Goal: Find specific page/section: Find specific page/section

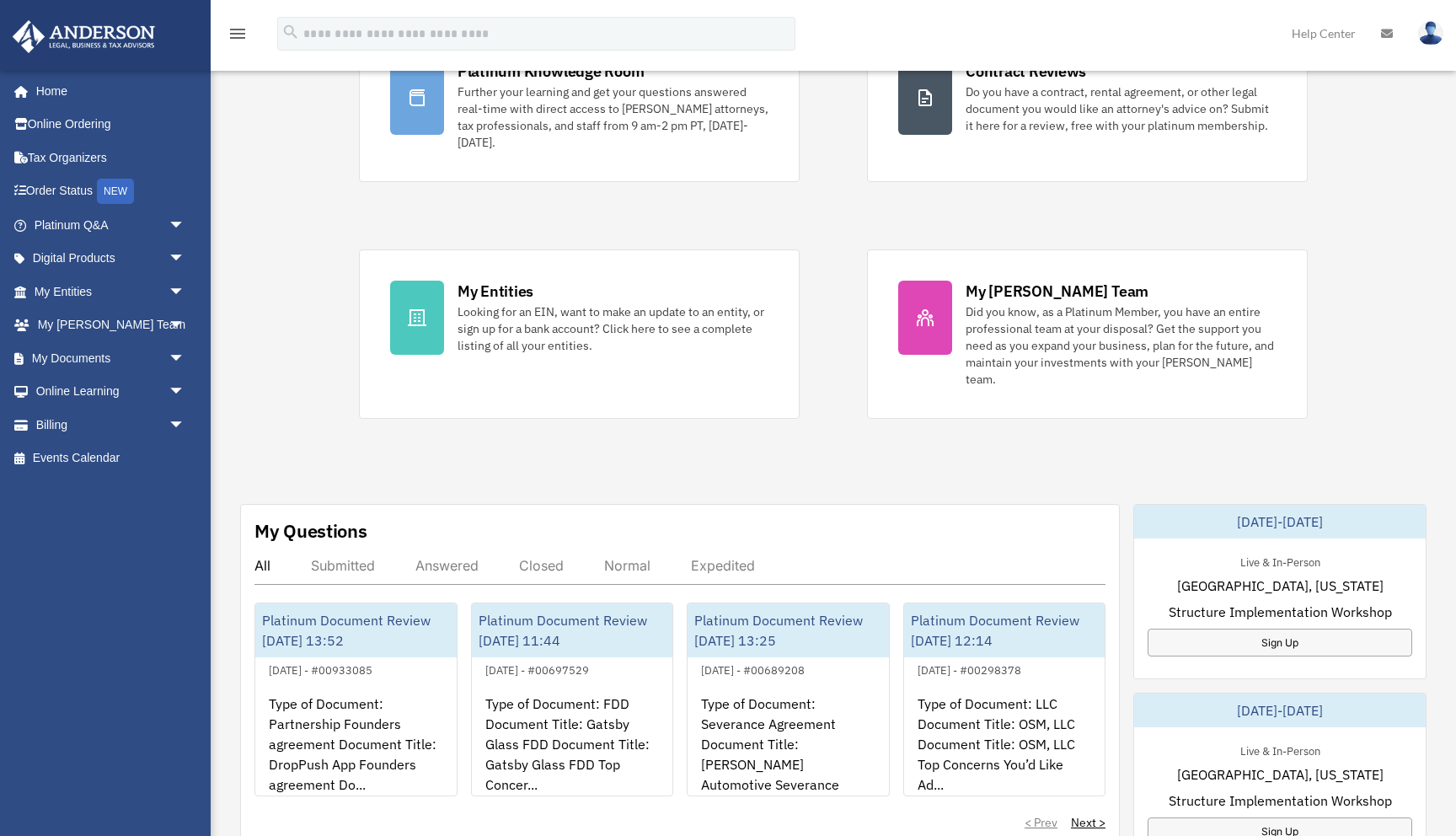
scroll to position [265, 0]
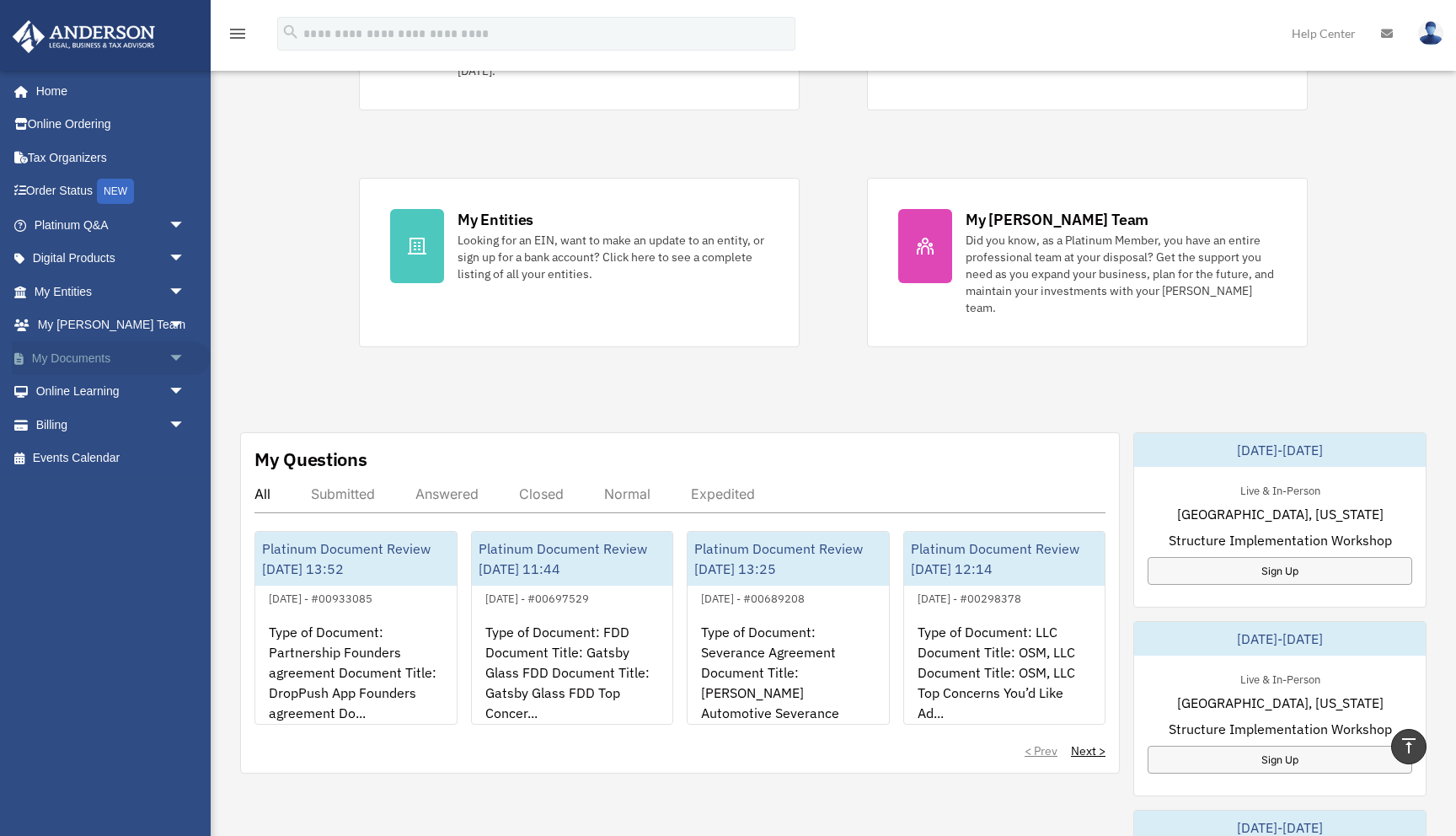
click at [183, 358] on span "arrow_drop_down" at bounding box center [186, 359] width 34 height 35
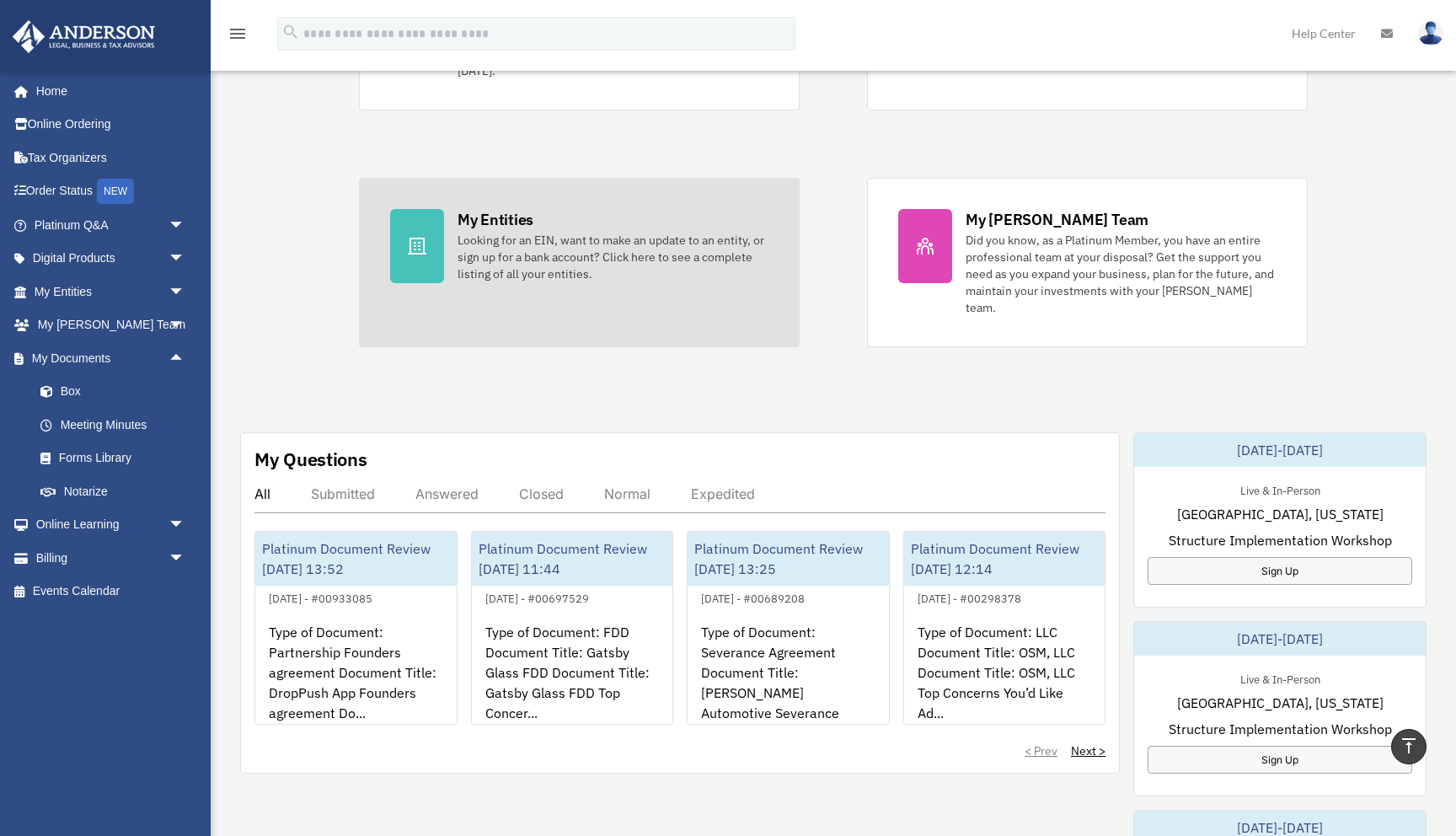
click at [505, 253] on div "Looking for an EIN, want to make an update to an entity, or sign up for a bank …" at bounding box center [613, 258] width 311 height 51
click at [422, 255] on icon at bounding box center [417, 245] width 20 height 20
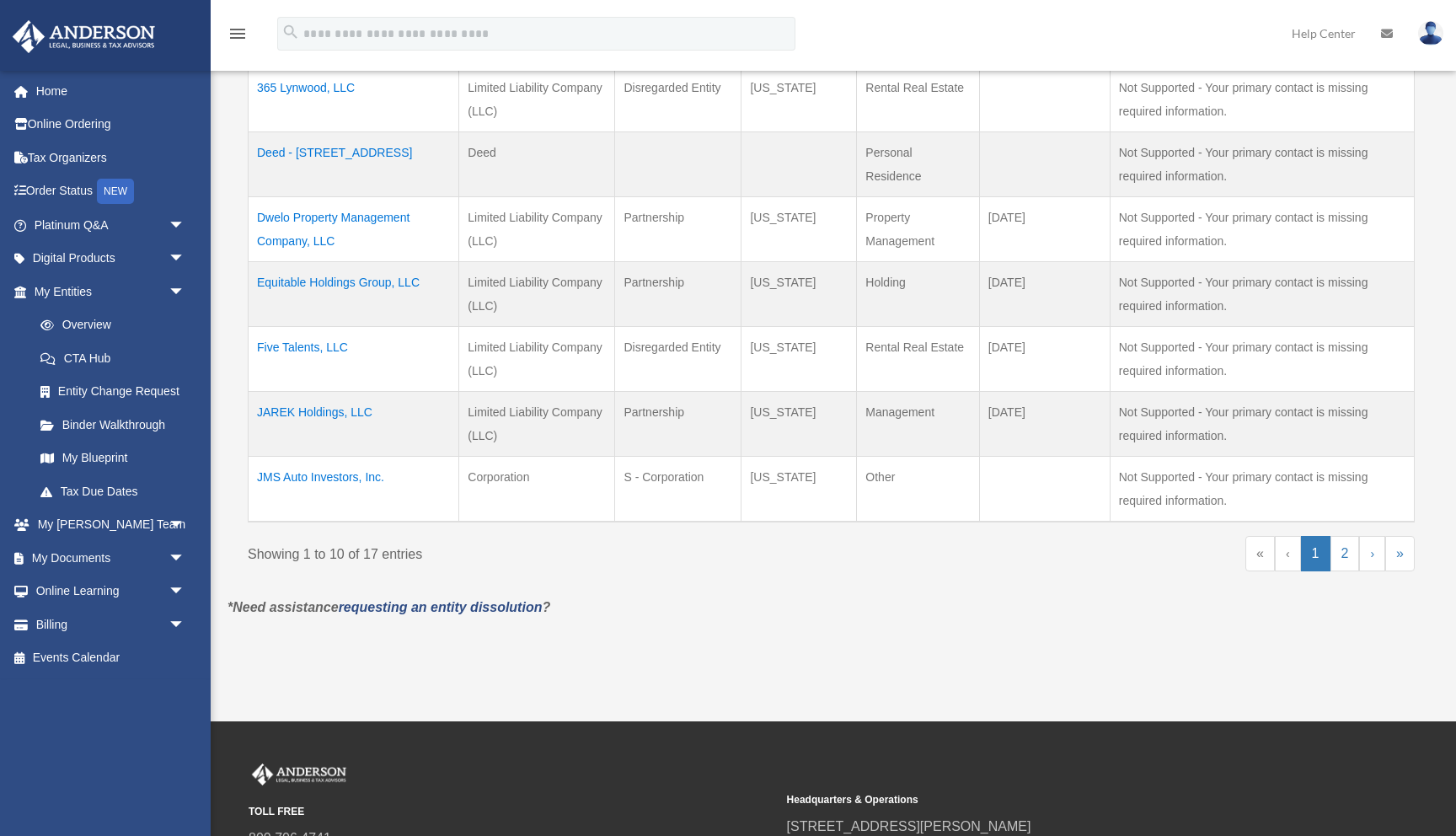
scroll to position [644, 0]
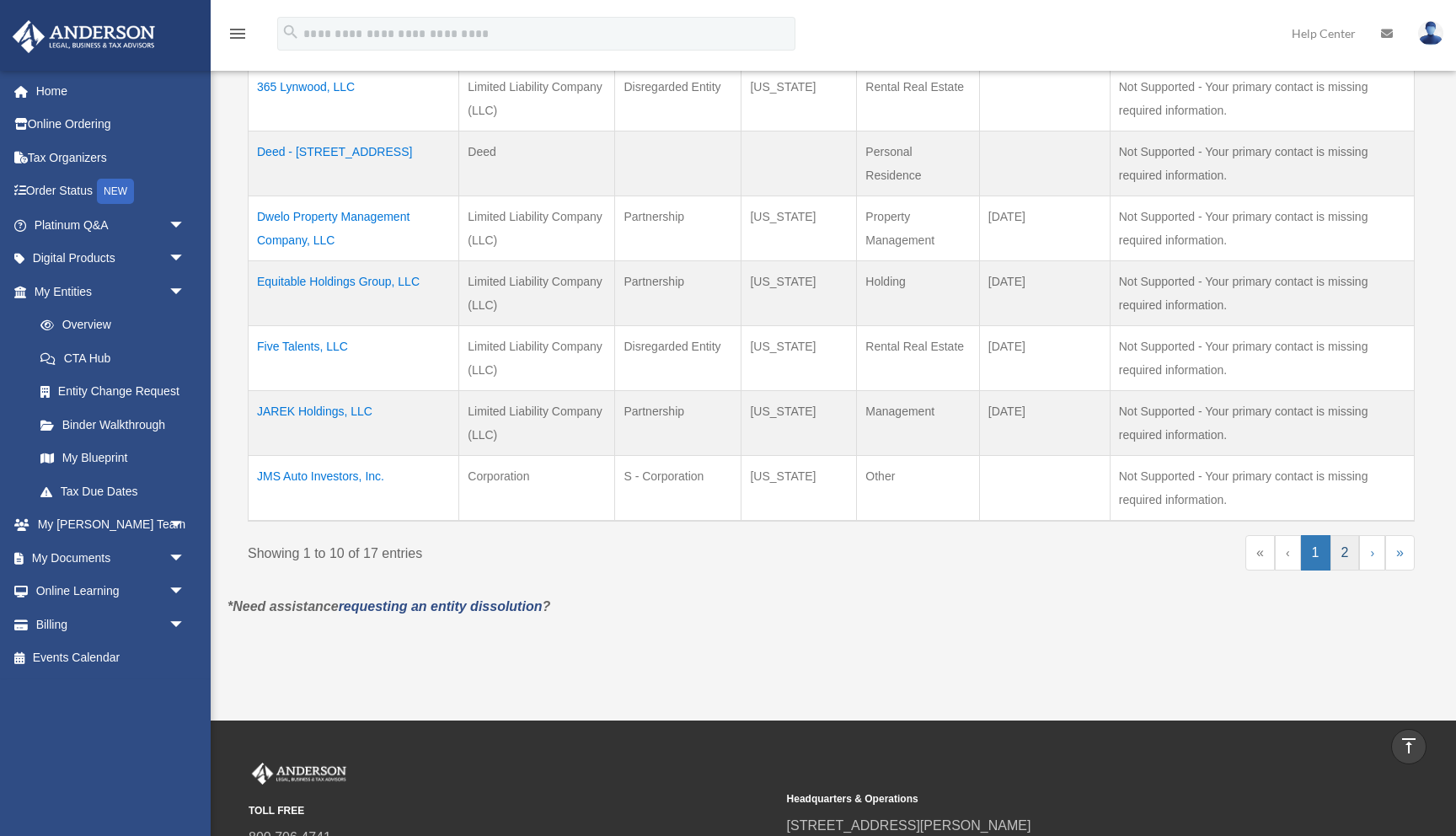
click at [1344, 550] on link "2" at bounding box center [1345, 553] width 29 height 36
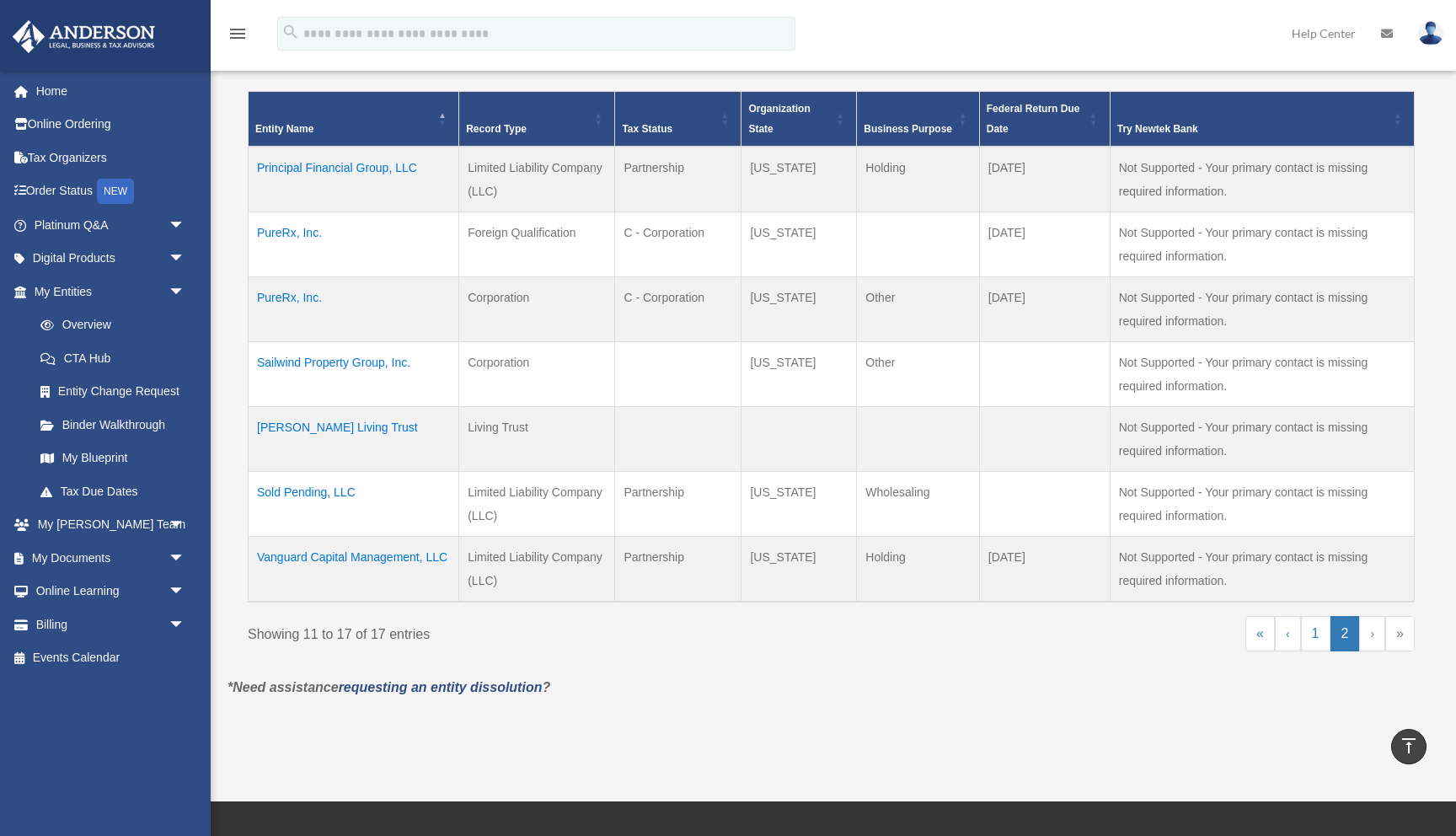
scroll to position [367, 0]
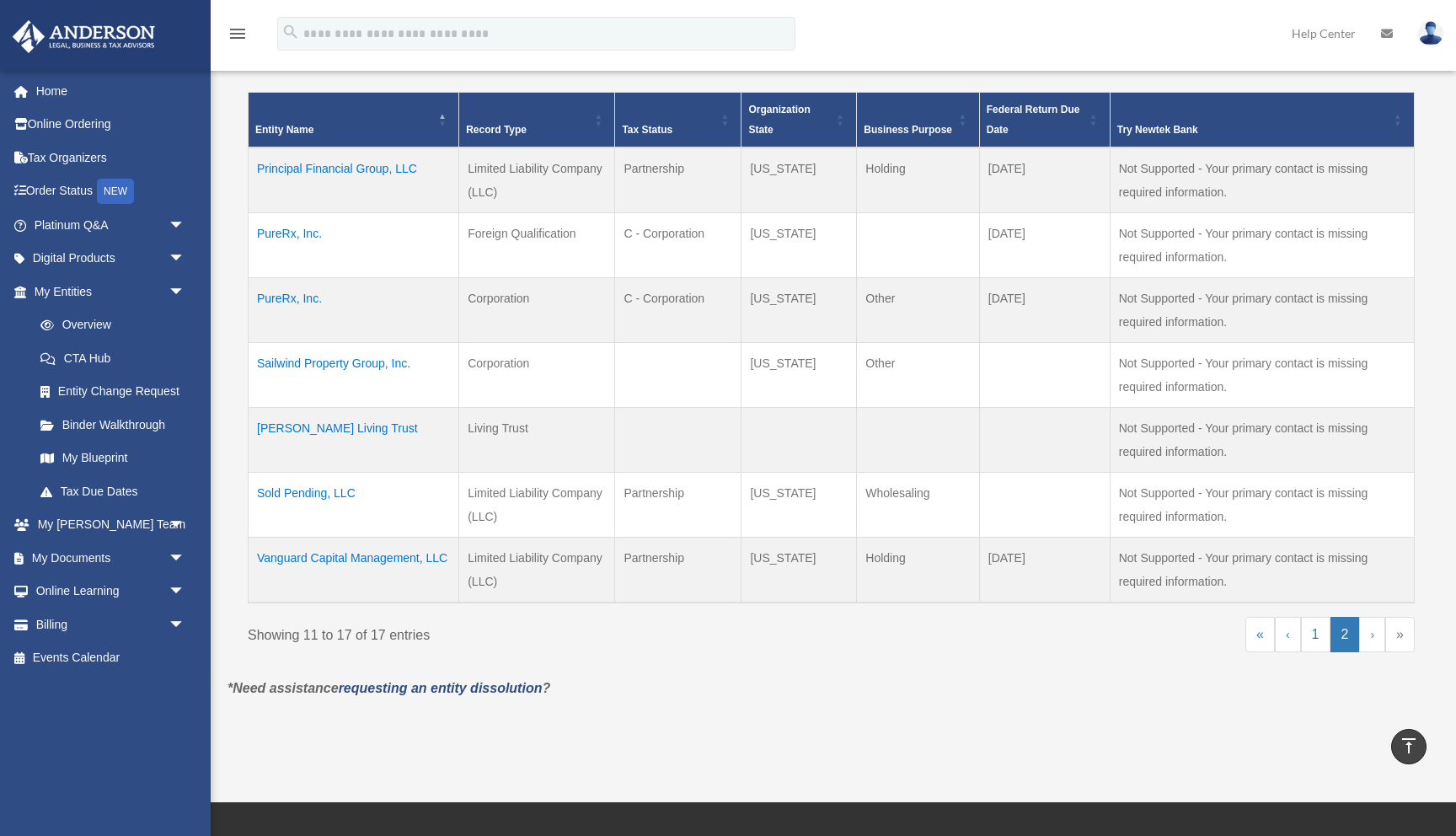
click at [386, 364] on td "Sailwind Property Group, Inc." at bounding box center [354, 376] width 210 height 65
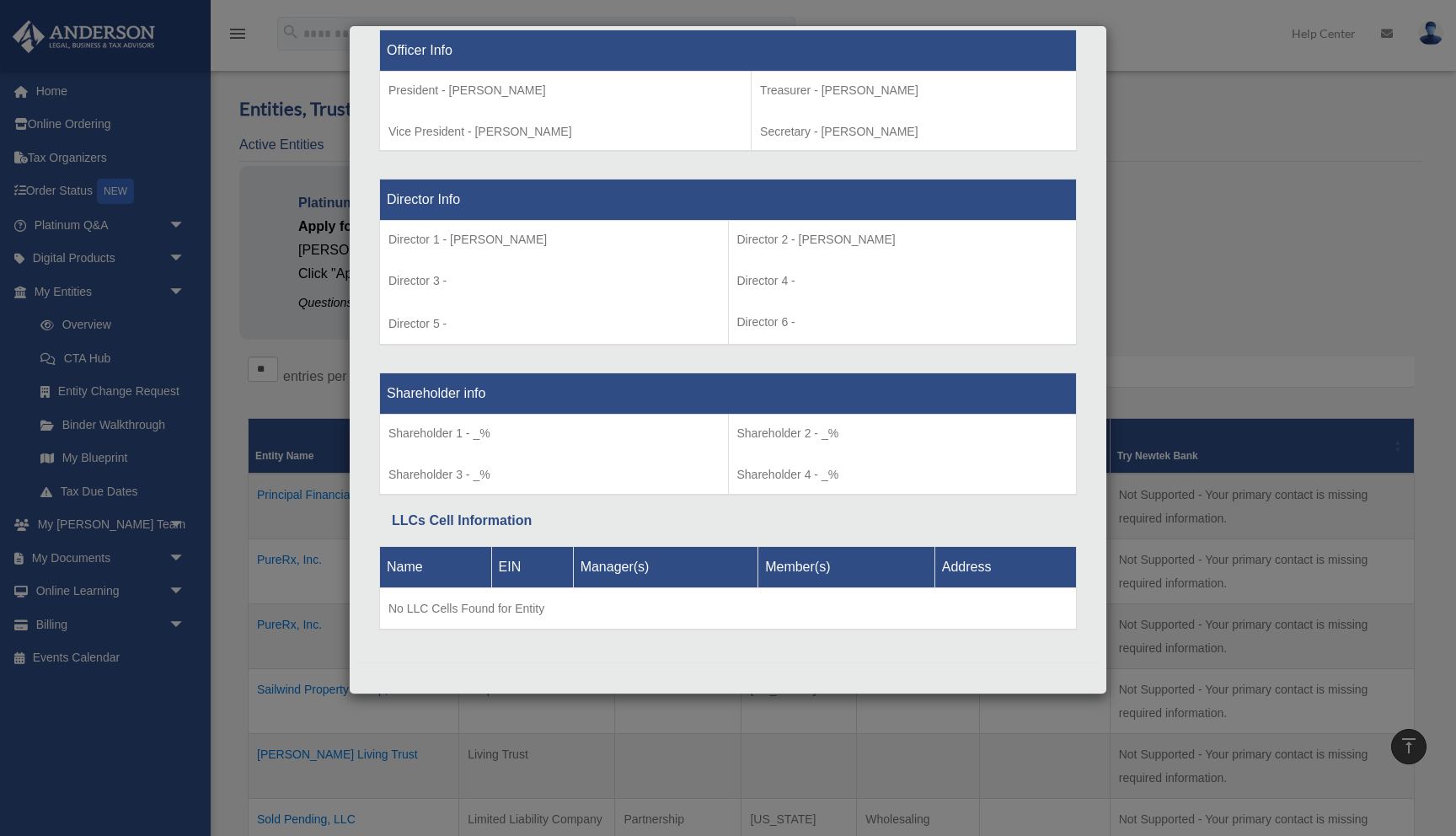
scroll to position [0, 0]
